Goal: Task Accomplishment & Management: Manage account settings

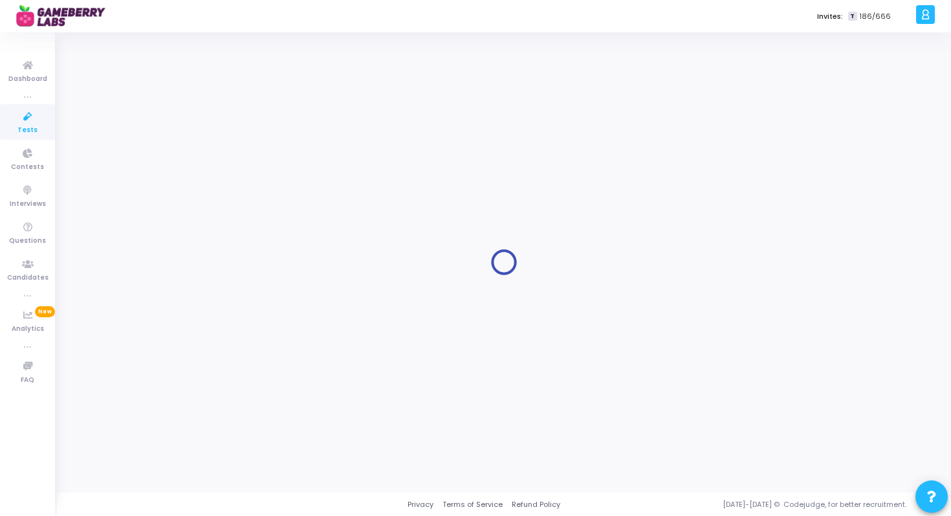
click at [12, 130] on link "Tests" at bounding box center [27, 122] width 55 height 36
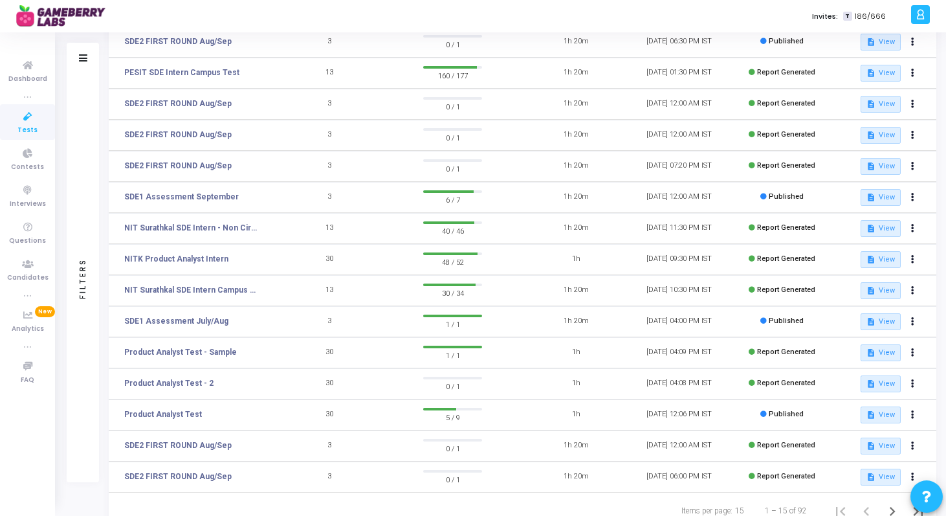
scroll to position [173, 0]
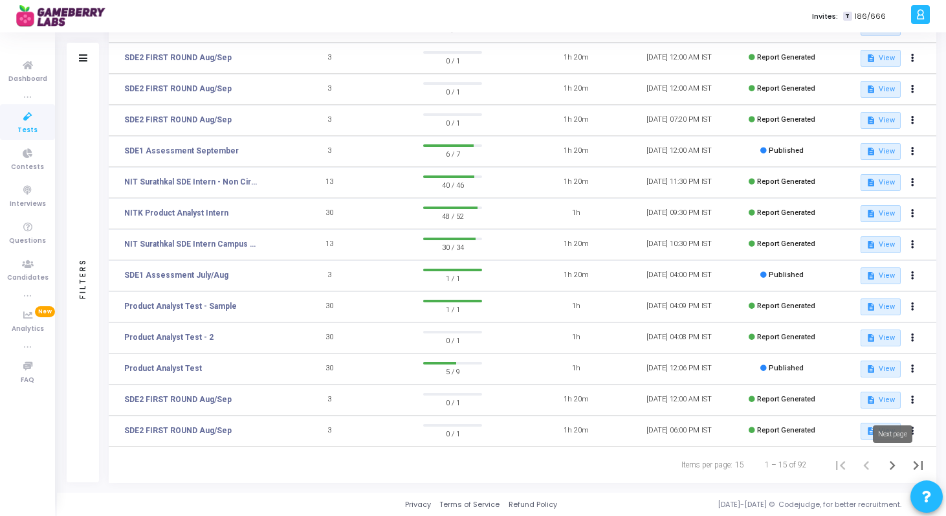
click at [895, 466] on icon "Next page" at bounding box center [892, 465] width 18 height 18
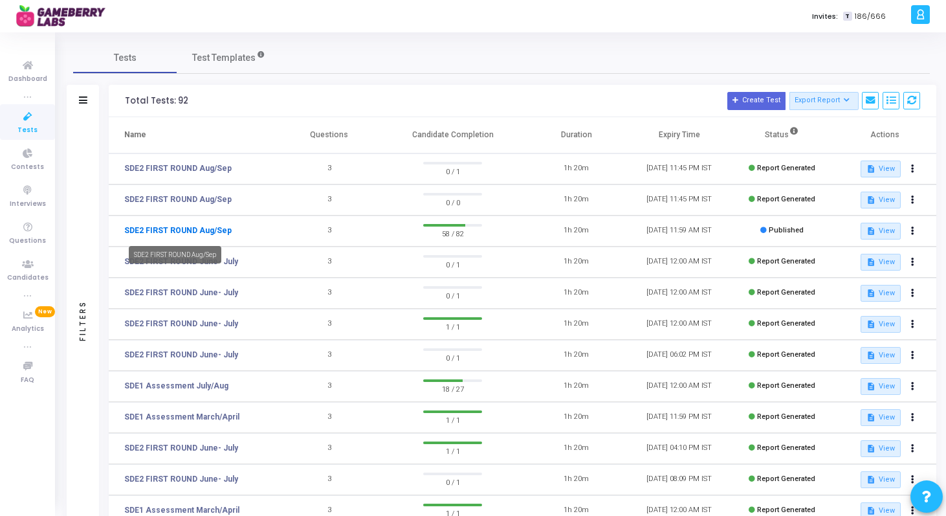
click at [201, 228] on link "SDE2 FIRST ROUND Aug/Sep" at bounding box center [177, 231] width 107 height 12
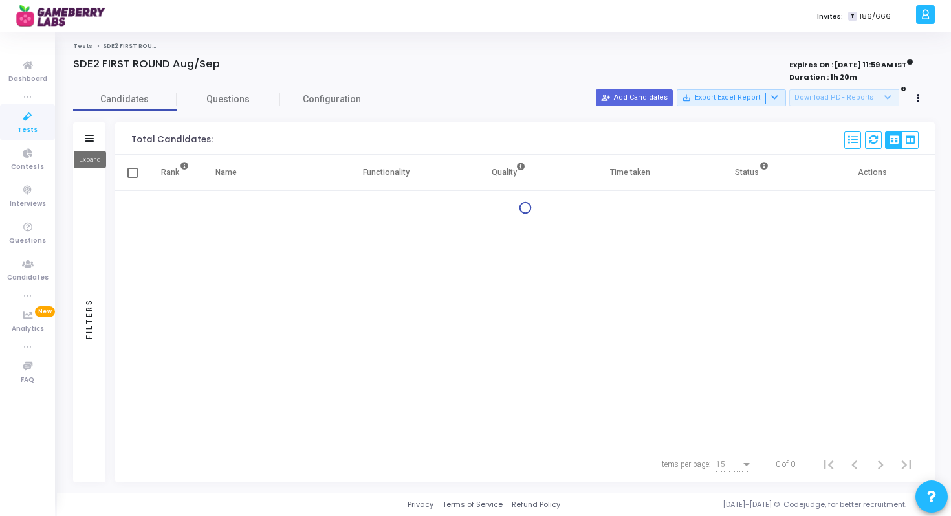
click at [91, 137] on icon at bounding box center [89, 138] width 8 height 7
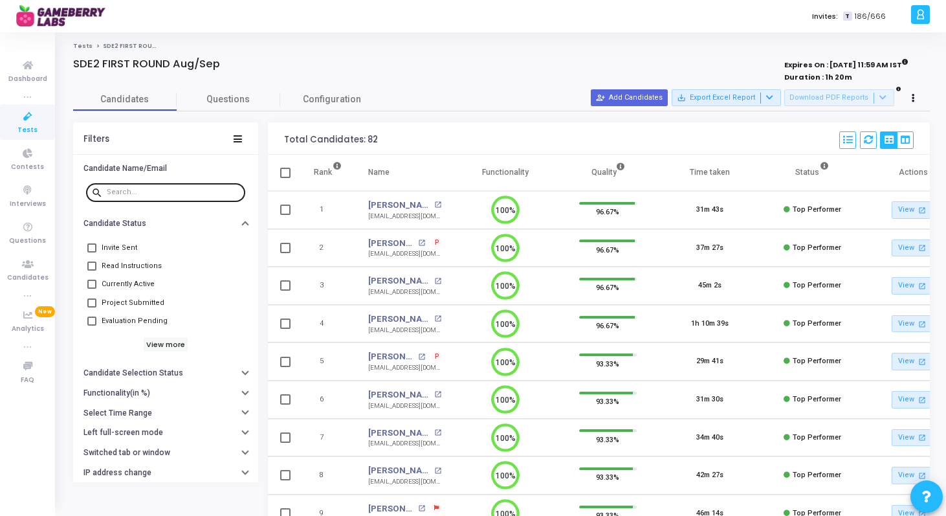
click at [136, 195] on input "text" at bounding box center [173, 192] width 133 height 8
paste input "[EMAIL_ADDRESS][DOMAIN_NAME]"
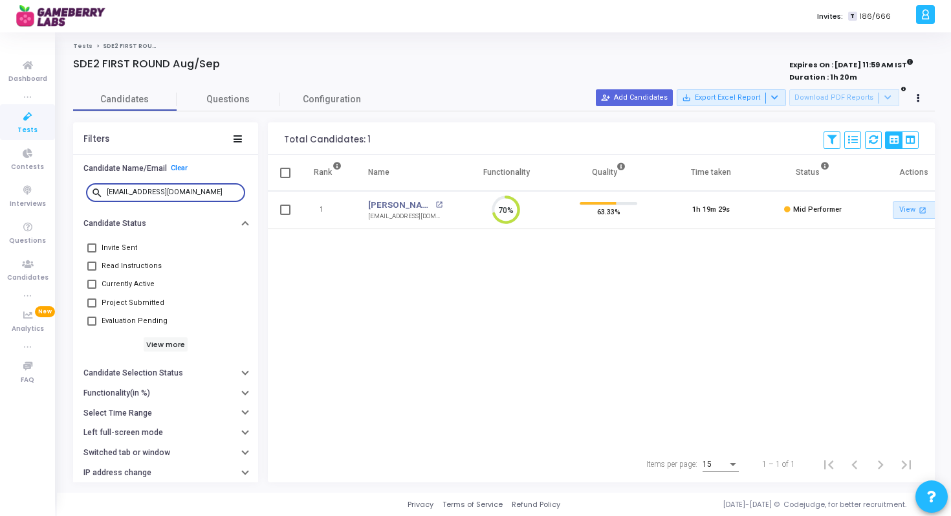
type input "[EMAIL_ADDRESS][DOMAIN_NAME]"
